Goal: Transaction & Acquisition: Download file/media

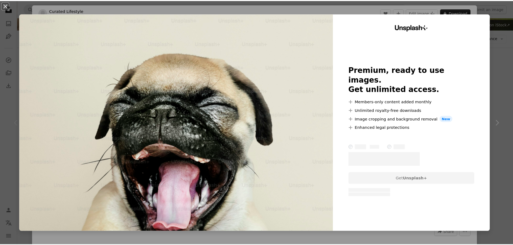
scroll to position [54, 0]
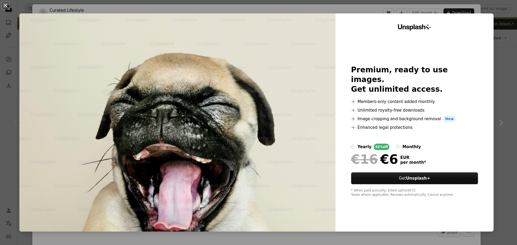
click at [502, 118] on div "An X shape Unsplash+ Premium, ready to use images. Get unlimited access. A plus…" at bounding box center [258, 122] width 517 height 245
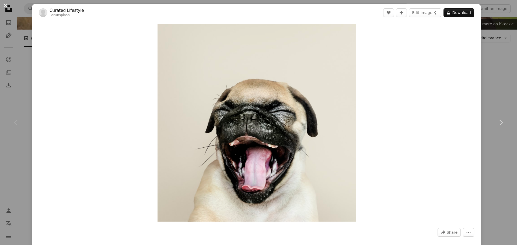
click at [8, 4] on button "An X shape" at bounding box center [5, 5] width 6 height 6
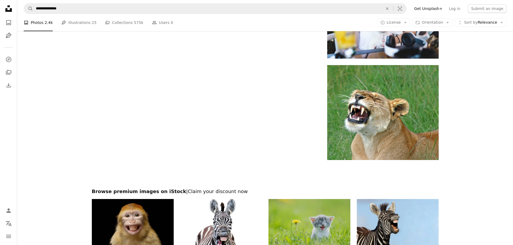
scroll to position [916, 0]
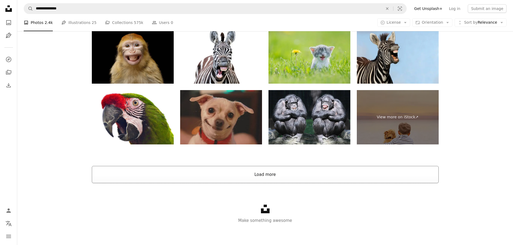
click at [269, 177] on button "Load more" at bounding box center [265, 174] width 347 height 17
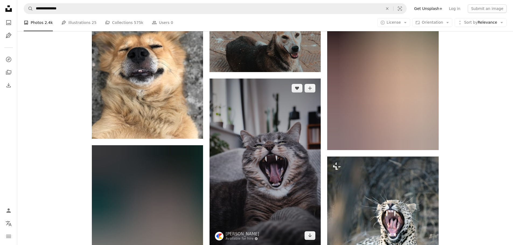
scroll to position [6336, 0]
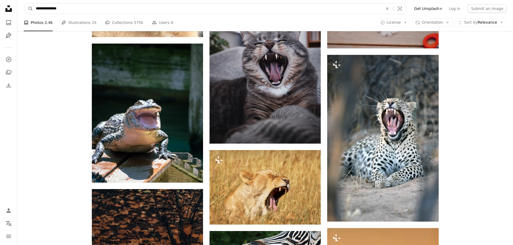
drag, startPoint x: 86, startPoint y: 10, endPoint x: 7, endPoint y: 8, distance: 79.2
type input "***"
click at [24, 4] on button "A magnifying glass" at bounding box center [28, 9] width 9 height 10
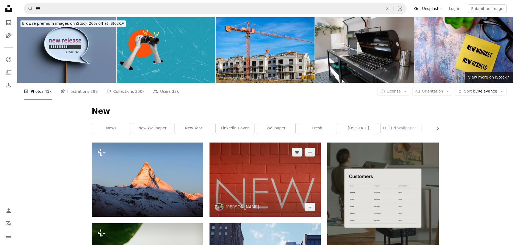
click at [284, 162] on img at bounding box center [265, 180] width 111 height 74
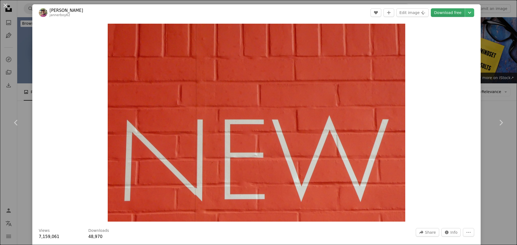
click at [445, 11] on link "Download free" at bounding box center [448, 12] width 34 height 9
